Goal: Information Seeking & Learning: Learn about a topic

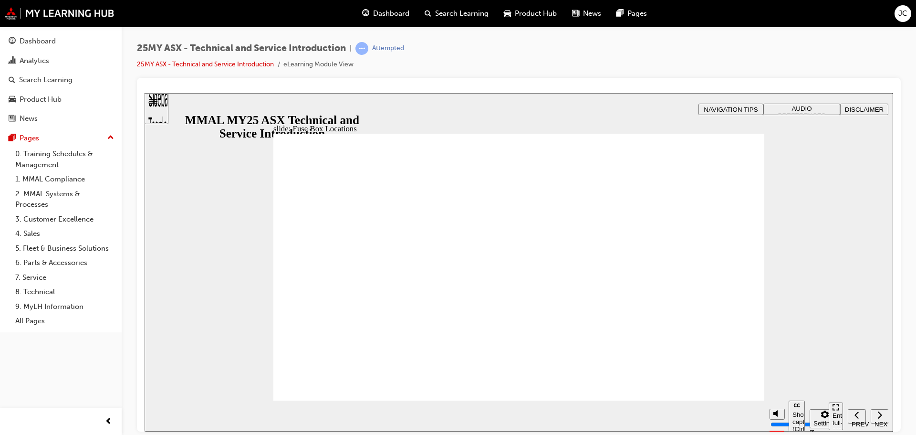
click at [723, 401] on section "Pause (Ctrl+Alt+P) Replay (Ctrl+Alt+R) Show captions (Ctrl+Alt+C) Playback spee…" at bounding box center [519, 415] width 749 height 31
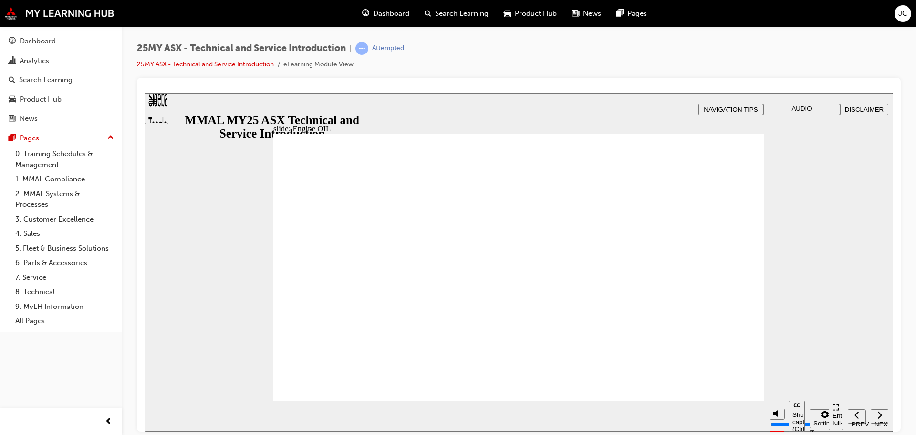
drag, startPoint x: 746, startPoint y: 164, endPoint x: 739, endPoint y: 170, distance: 9.2
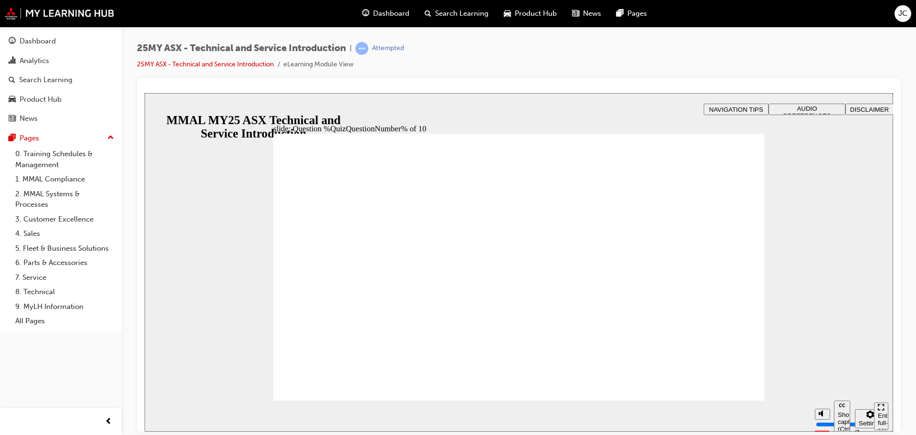
radio input "true"
radio input "false"
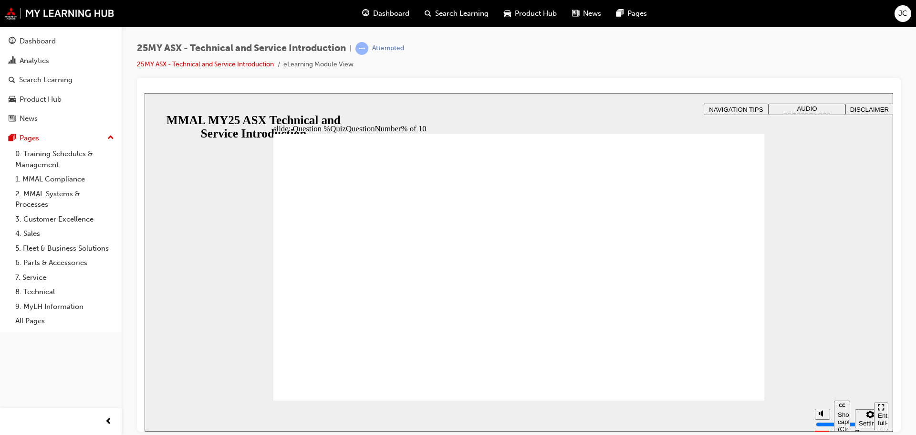
radio input "true"
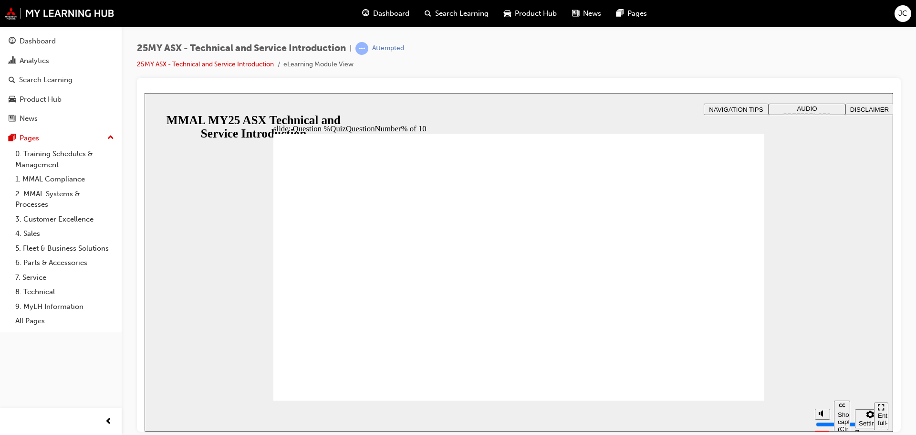
radio input "true"
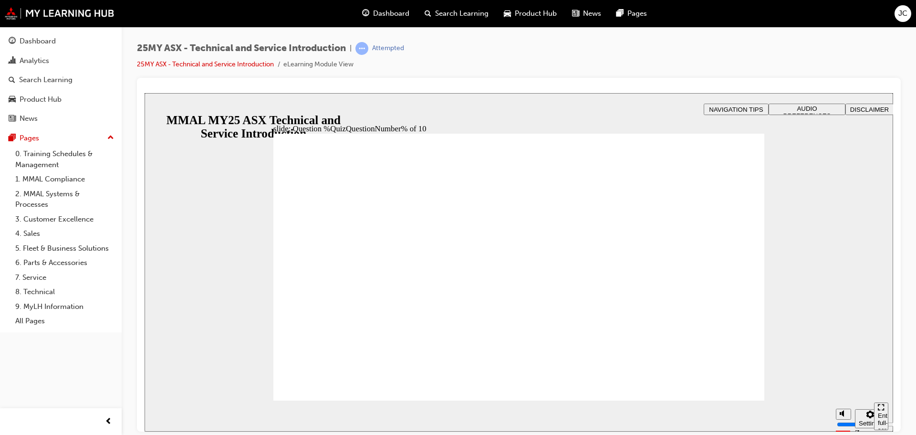
radio input "true"
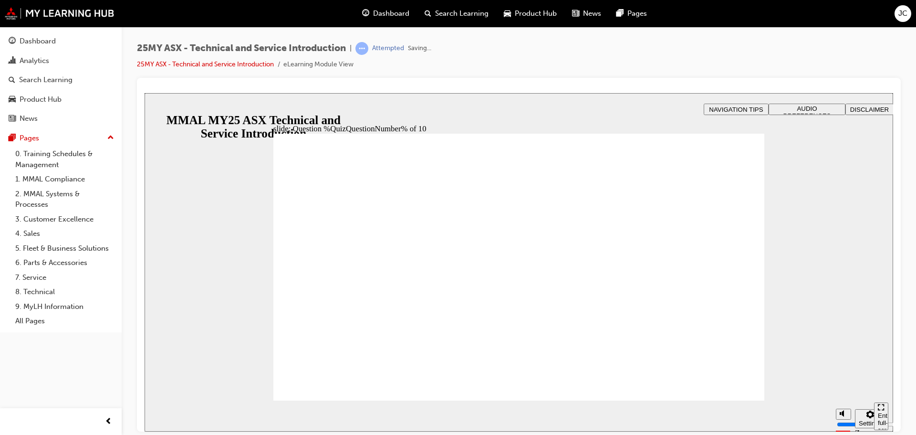
radio input "true"
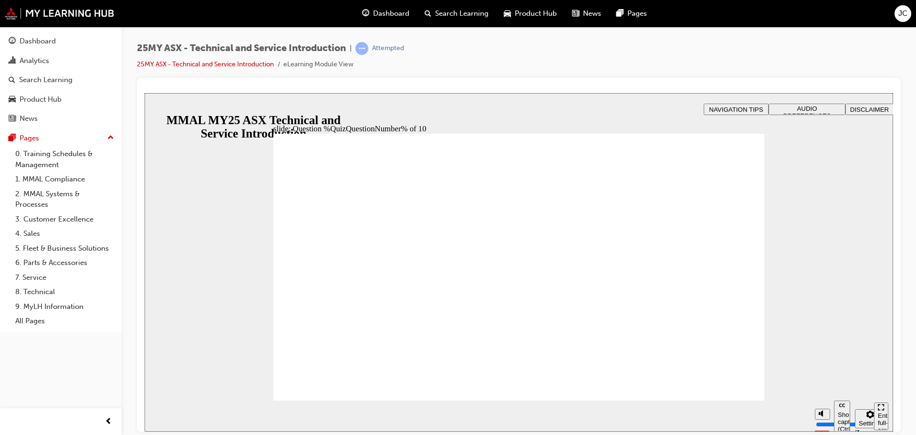
drag, startPoint x: 511, startPoint y: 340, endPoint x: 512, endPoint y: 345, distance: 4.9
radio input "true"
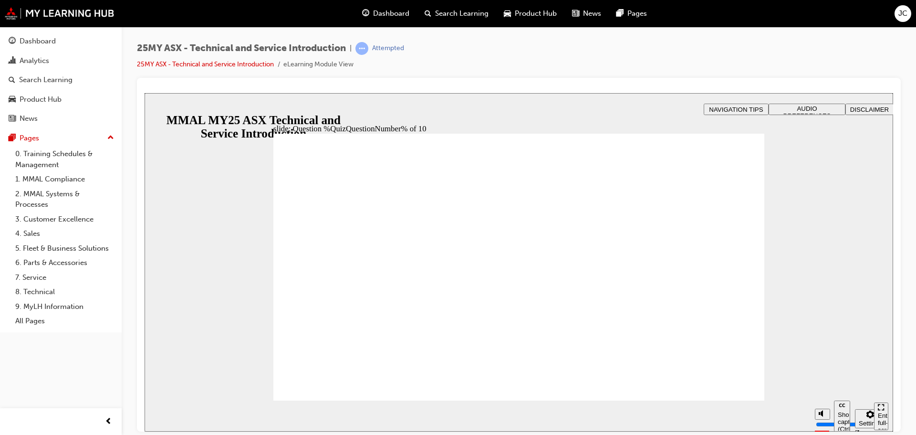
radio input "true"
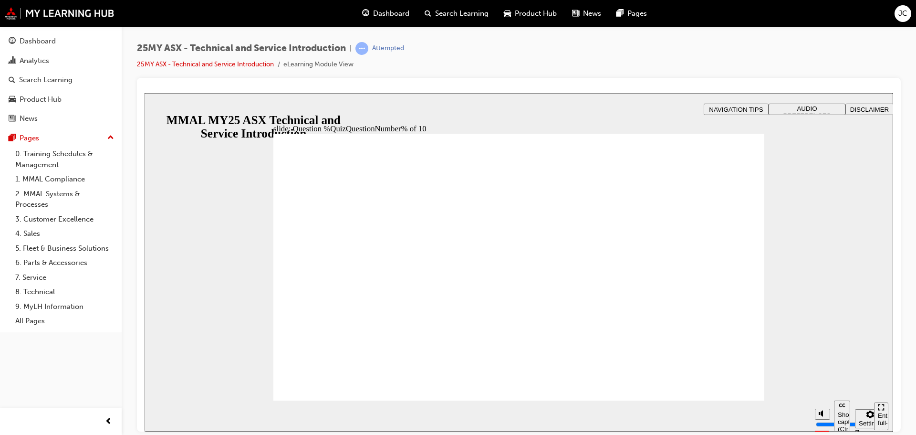
radio input "true"
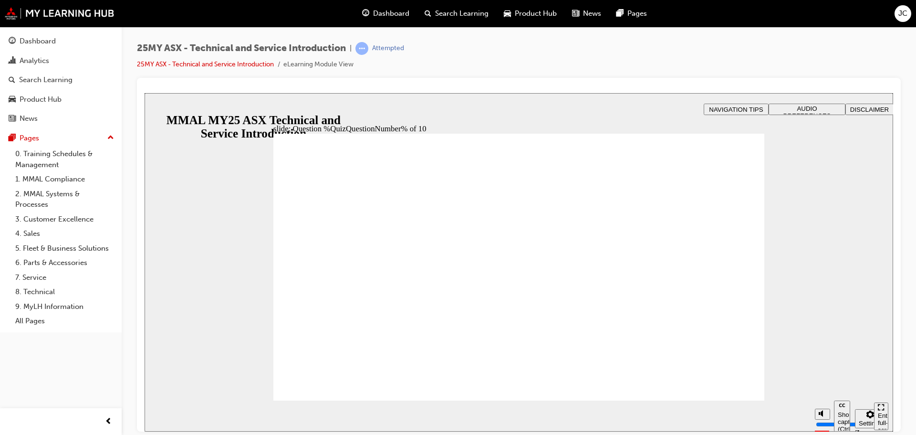
radio input "true"
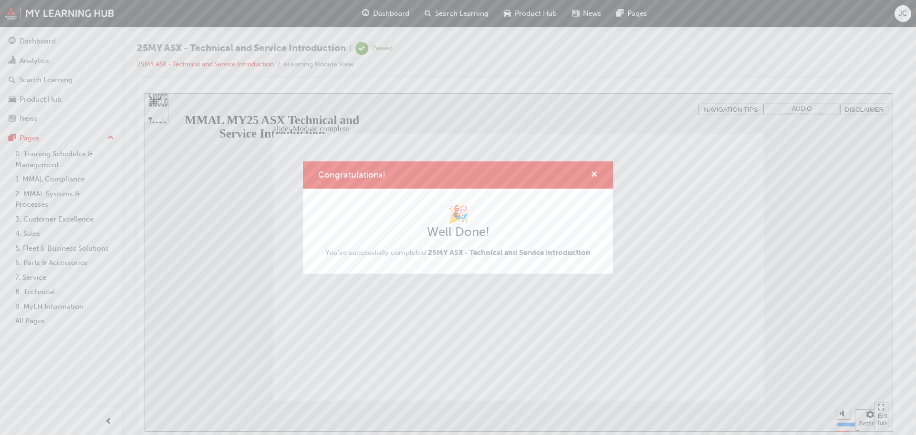
click at [591, 173] on span "cross-icon" at bounding box center [594, 175] width 7 height 9
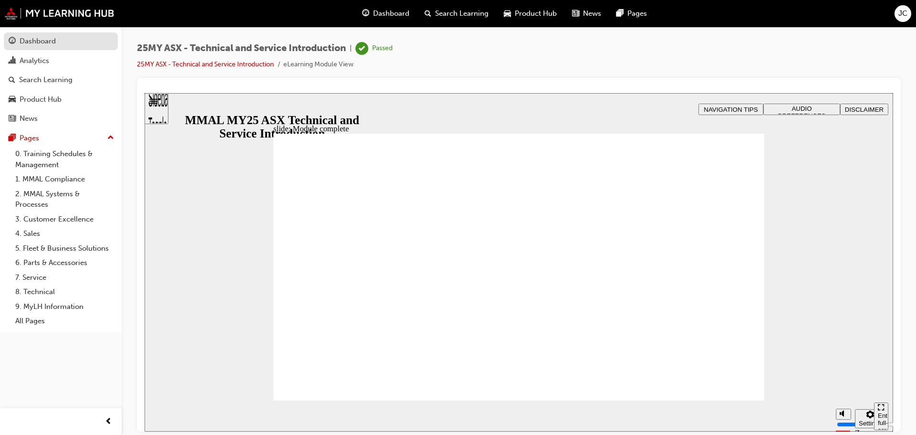
click at [52, 37] on div "Dashboard" at bounding box center [38, 41] width 36 height 11
